Goal: Check status

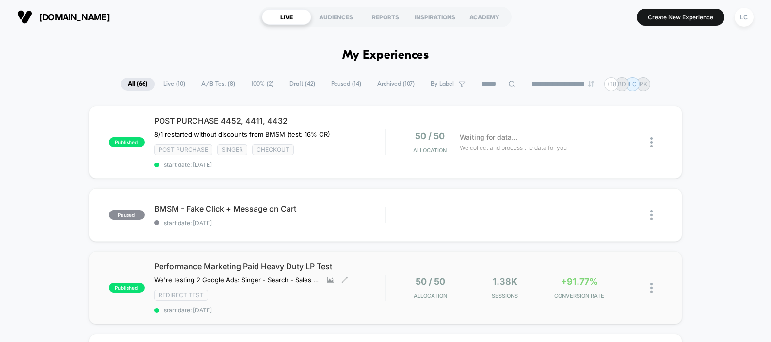
click at [297, 268] on span "Performance Marketing Paid Heavy Duty LP Test" at bounding box center [269, 266] width 231 height 10
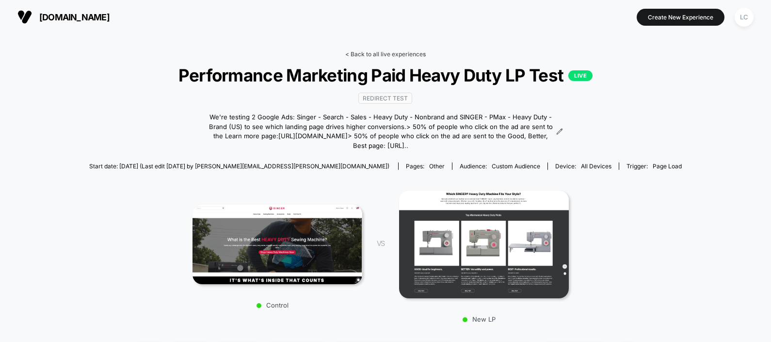
click at [347, 55] on link "< Back to all live experiences" at bounding box center [385, 53] width 80 height 7
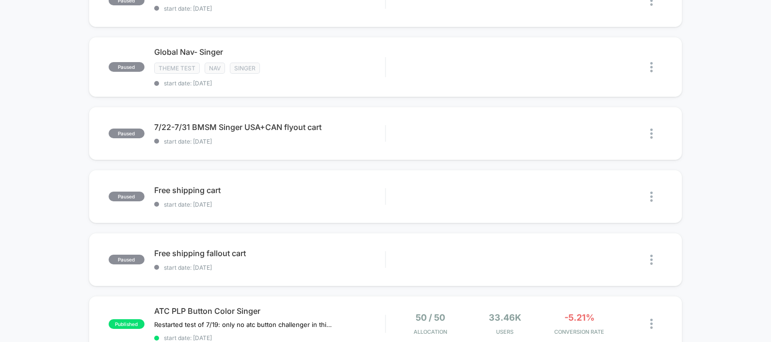
scroll to position [727, 0]
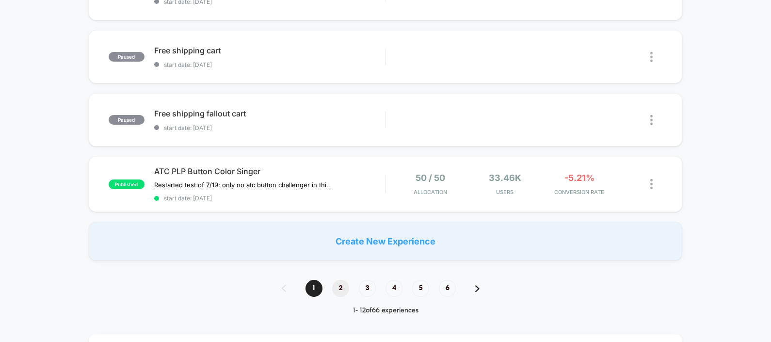
click at [344, 283] on span "2" at bounding box center [340, 288] width 17 height 17
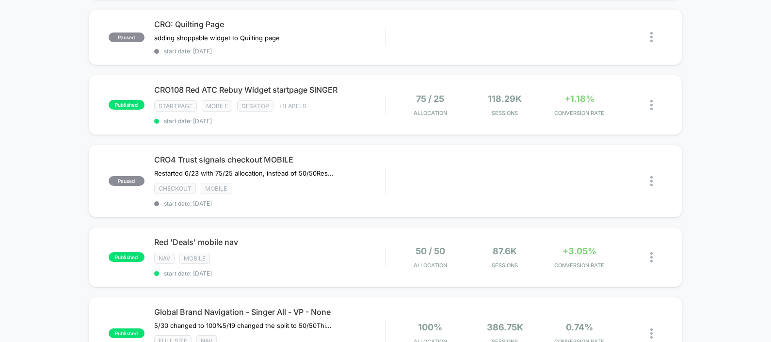
scroll to position [0, 0]
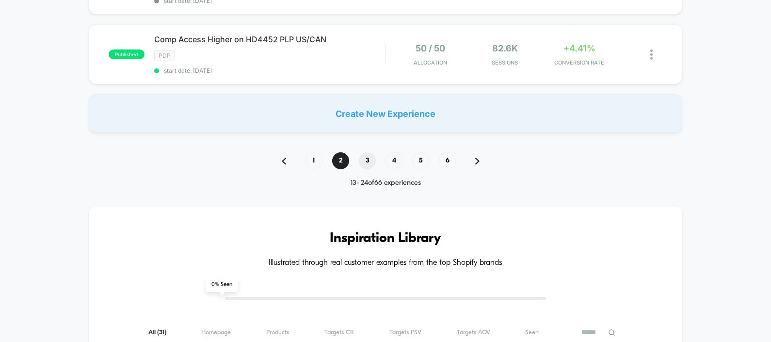
click at [364, 152] on span "3" at bounding box center [367, 160] width 17 height 17
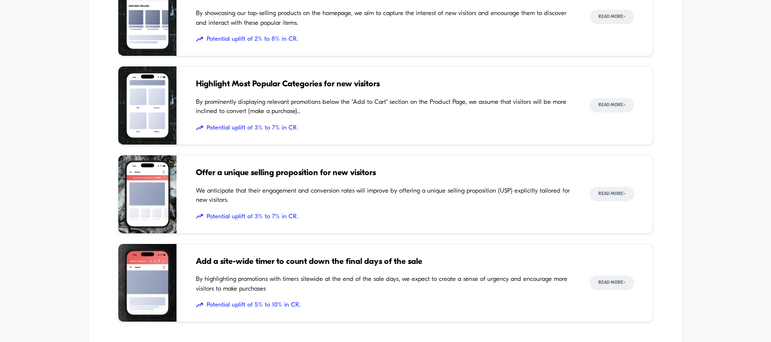
scroll to position [1483, 0]
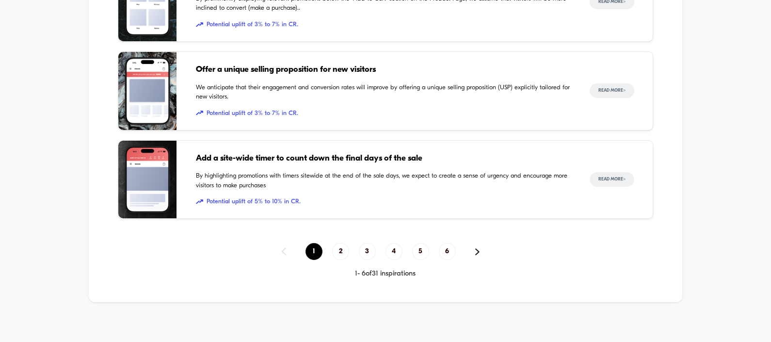
click at [313, 244] on span "1" at bounding box center [313, 251] width 17 height 17
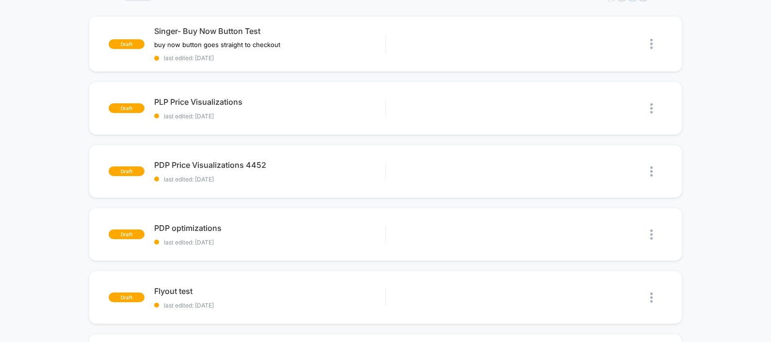
scroll to position [0, 0]
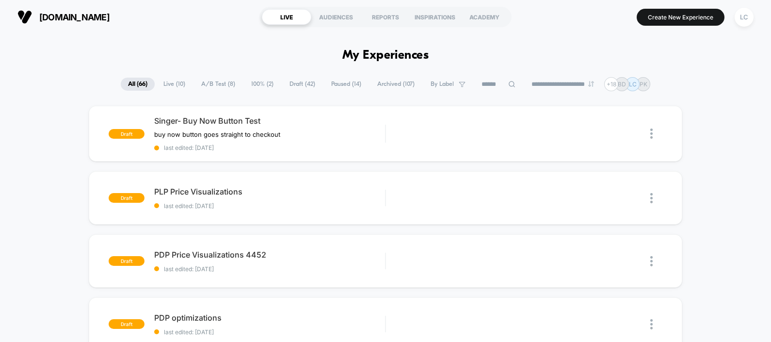
click at [124, 84] on span "All ( 66 )" at bounding box center [138, 84] width 34 height 13
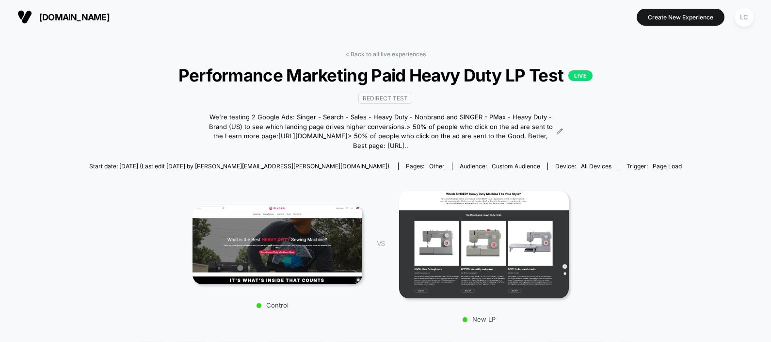
click at [334, 252] on img at bounding box center [277, 245] width 170 height 80
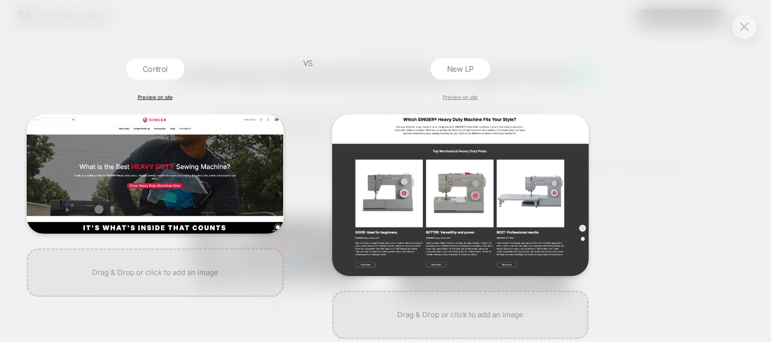
click at [160, 96] on link "Preview on site" at bounding box center [155, 97] width 35 height 6
